Goal: Task Accomplishment & Management: Manage account settings

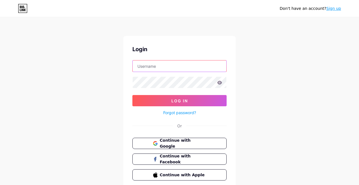
type input "[PERSON_NAME][EMAIL_ADDRESS][DOMAIN_NAME]"
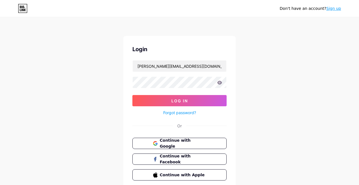
click at [133, 95] on button "Log In" at bounding box center [180, 100] width 94 height 11
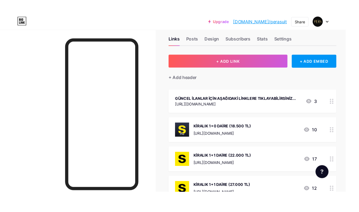
scroll to position [12, 0]
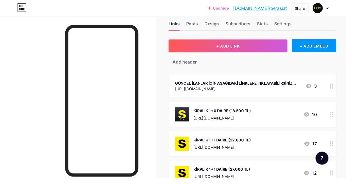
click at [286, 114] on div "KİRALIK 1+0 DAİRE (18.500 TL) [URL][DOMAIN_NAME] 10" at bounding box center [255, 118] width 147 height 15
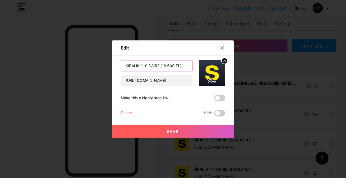
click at [172, 74] on input "KİRALIK 1+0 DAİRE (18.500 TL)" at bounding box center [163, 68] width 74 height 11
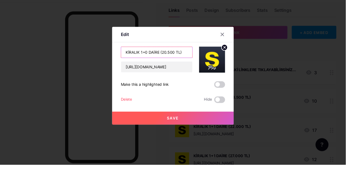
click at [175, 74] on input "KİRALIK 1+0 DAİRE (20.500 TL)" at bounding box center [163, 68] width 74 height 11
type input "KİRALIK 1+0 DAİRE (20.000 TL)"
click at [192, 143] on button "Save" at bounding box center [180, 136] width 126 height 13
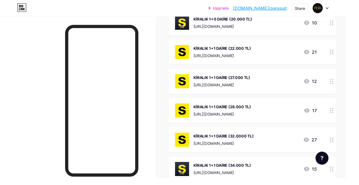
scroll to position [107, 0]
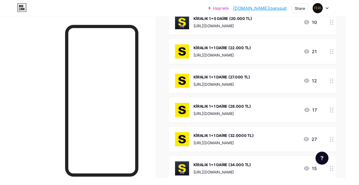
click at [264, 147] on div "[URL][DOMAIN_NAME]" at bounding box center [232, 148] width 63 height 6
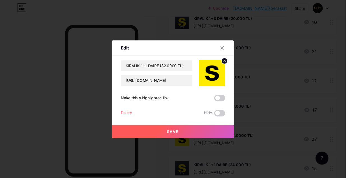
click at [230, 51] on icon at bounding box center [231, 49] width 3 height 3
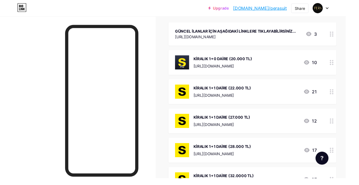
scroll to position [0, 0]
